Goal: Information Seeking & Learning: Get advice/opinions

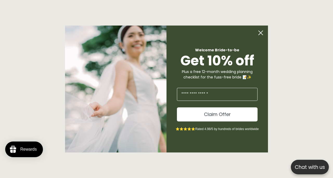
scroll to position [0, 110]
click at [258, 34] on circle "Close dialog" at bounding box center [261, 33] width 10 height 10
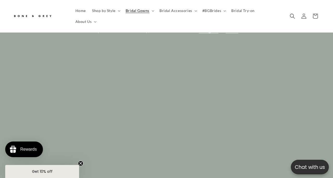
scroll to position [411, 0]
click at [154, 12] on summary "Bridal Gowns" at bounding box center [140, 10] width 34 height 11
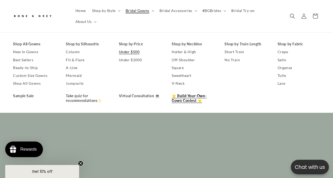
scroll to position [0, 220]
click at [88, 96] on link "Take quiz for recommendations✨" at bounding box center [87, 98] width 42 height 12
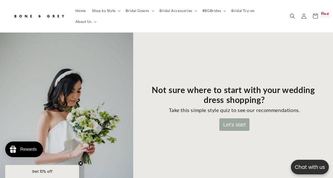
scroll to position [60, 0]
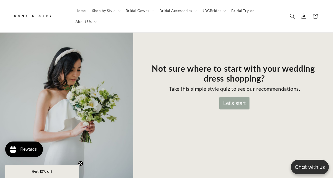
click at [222, 98] on button "Let's start" at bounding box center [234, 103] width 30 height 12
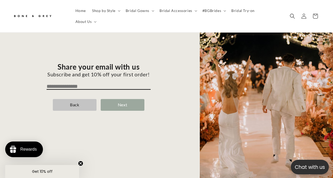
scroll to position [0, 110]
click at [103, 99] on div "Next" at bounding box center [123, 105] width 44 height 12
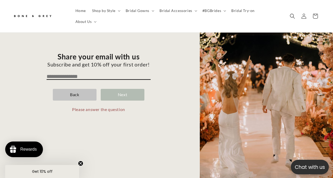
scroll to position [50, 0]
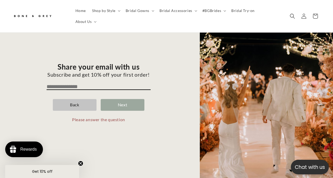
click at [103, 78] on div "Share your email with us Subscribe and get 10% off your first order! Back Next …" at bounding box center [98, 96] width 179 height 187
click at [102, 84] on input "email" at bounding box center [99, 87] width 104 height 6
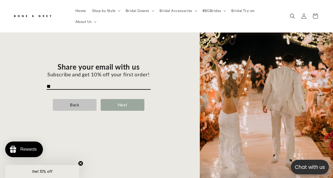
scroll to position [0, 220]
click at [114, 101] on div "Next" at bounding box center [123, 105] width 44 height 12
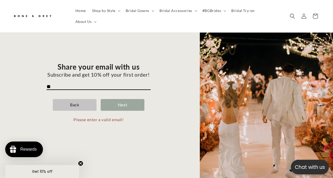
click at [107, 84] on input "**" at bounding box center [99, 87] width 104 height 6
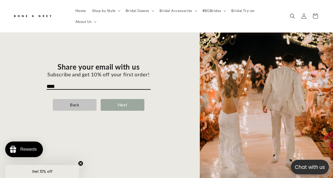
scroll to position [0, 0]
type input "**********"
click at [110, 104] on div "Next" at bounding box center [123, 105] width 44 height 12
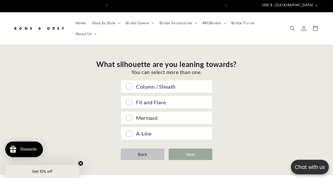
scroll to position [0, 0]
click at [139, 128] on div "A-Line" at bounding box center [171, 132] width 71 height 9
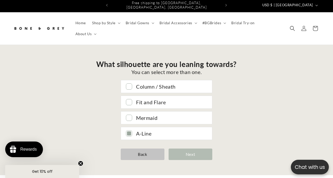
click at [176, 148] on div "Next" at bounding box center [191, 154] width 44 height 12
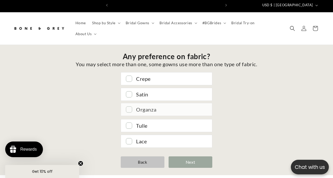
scroll to position [0, 0]
click at [133, 94] on div "Satin" at bounding box center [166, 93] width 91 height 12
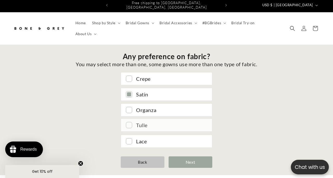
click at [135, 123] on div "Tulle" at bounding box center [166, 125] width 91 height 12
click at [129, 140] on div "Lace" at bounding box center [166, 140] width 91 height 12
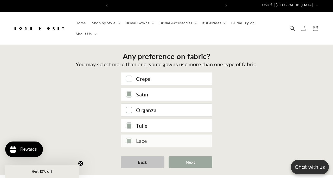
scroll to position [0, 0]
click at [175, 156] on div "Next" at bounding box center [191, 162] width 44 height 12
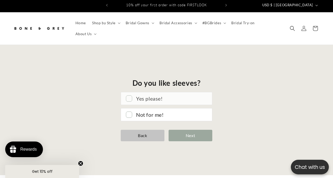
click at [135, 93] on div "Yes please!" at bounding box center [166, 98] width 91 height 12
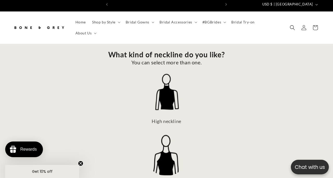
scroll to position [0, 220]
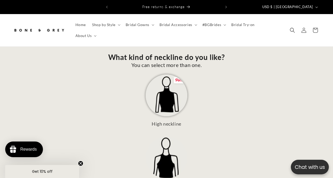
click at [180, 82] on img at bounding box center [167, 95] width 42 height 42
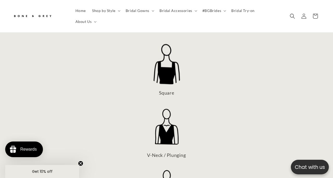
scroll to position [218, 0]
click at [183, 121] on img at bounding box center [167, 127] width 42 height 42
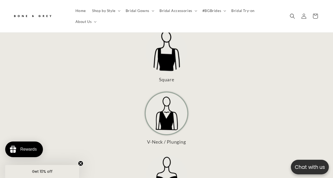
scroll to position [231, 0]
click at [171, 157] on img at bounding box center [167, 176] width 42 height 42
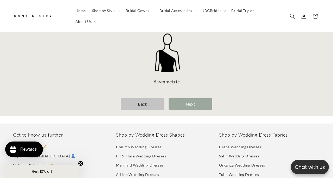
scroll to position [463, 0]
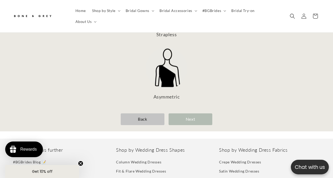
click at [207, 114] on div "Next" at bounding box center [191, 119] width 44 height 12
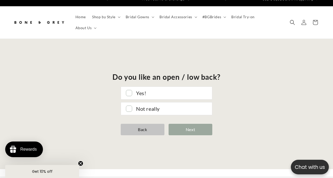
scroll to position [0, 0]
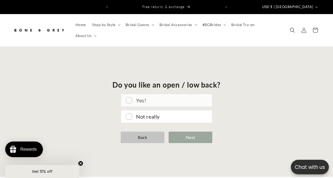
click at [195, 96] on div "Yes!" at bounding box center [171, 100] width 71 height 9
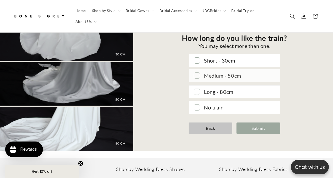
scroll to position [0, 110]
click at [215, 57] on div "Short - 30cm" at bounding box center [239, 59] width 71 height 9
click at [243, 127] on div "Submit" at bounding box center [259, 128] width 44 height 12
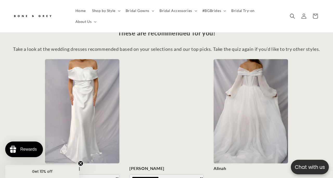
scroll to position [22, 0]
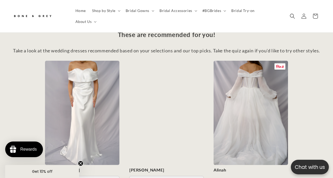
click at [233, 103] on img at bounding box center [251, 113] width 74 height 104
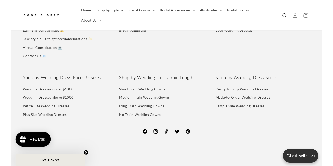
scroll to position [477, 0]
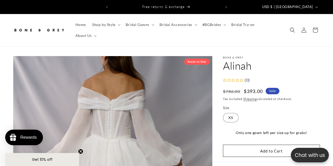
select select "**********"
